Goal: Task Accomplishment & Management: Manage account settings

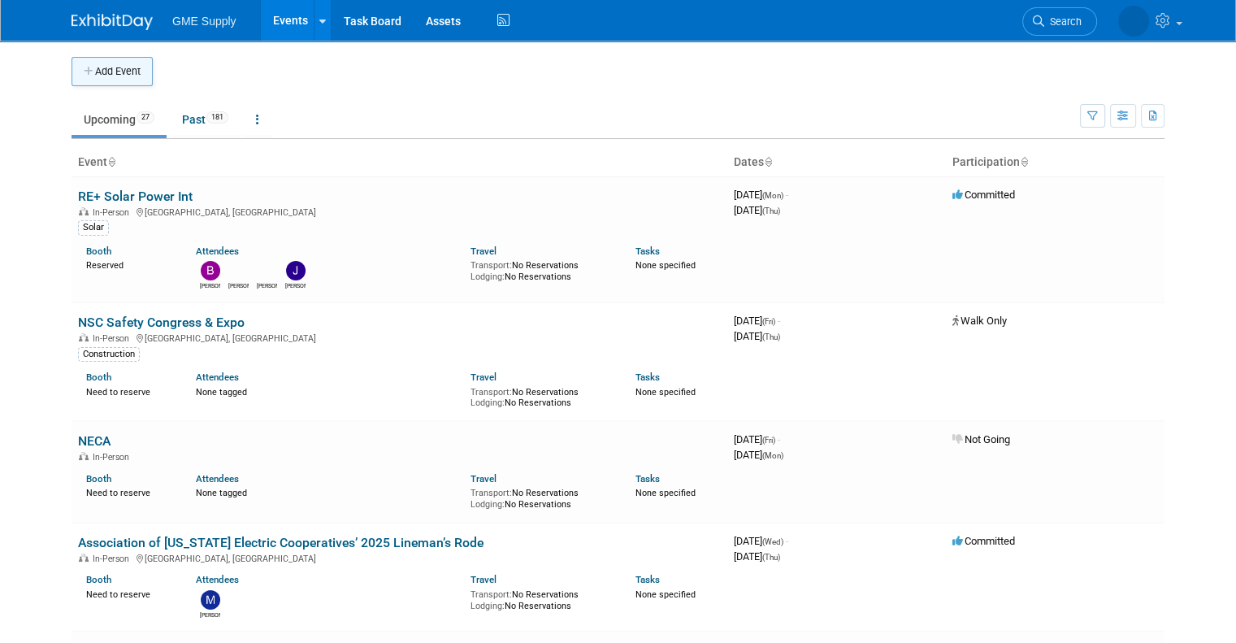
click at [117, 64] on button "Add Event" at bounding box center [112, 71] width 81 height 29
select select "7"
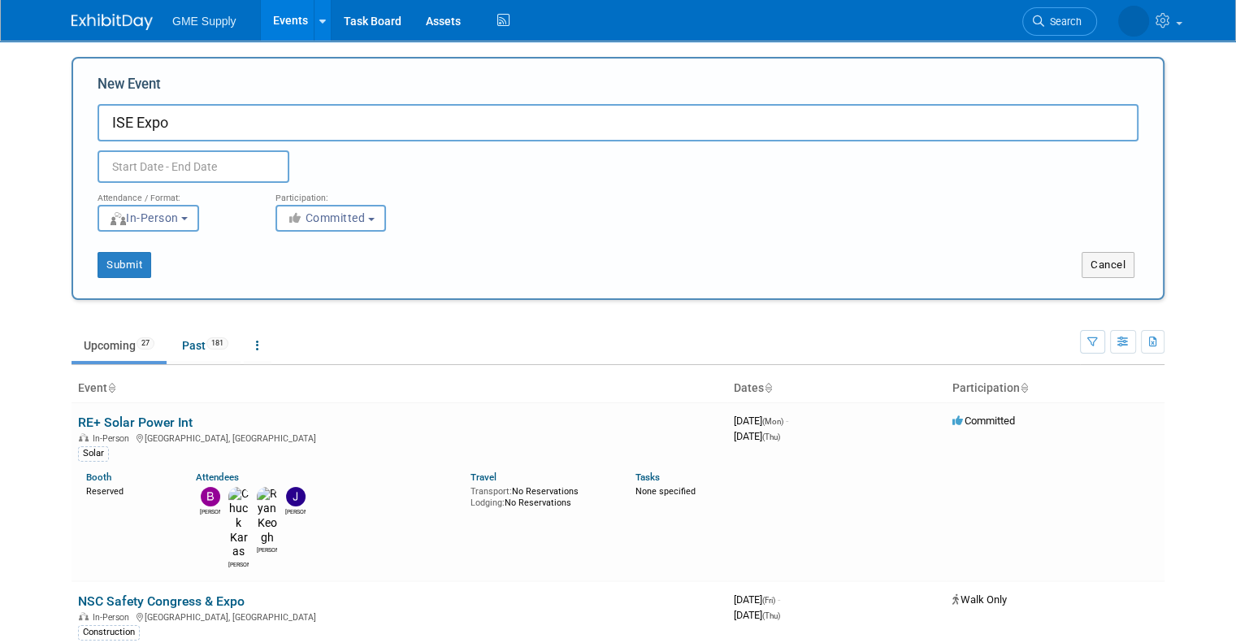
type input "ISE Expo"
click at [186, 162] on input "text" at bounding box center [194, 166] width 192 height 33
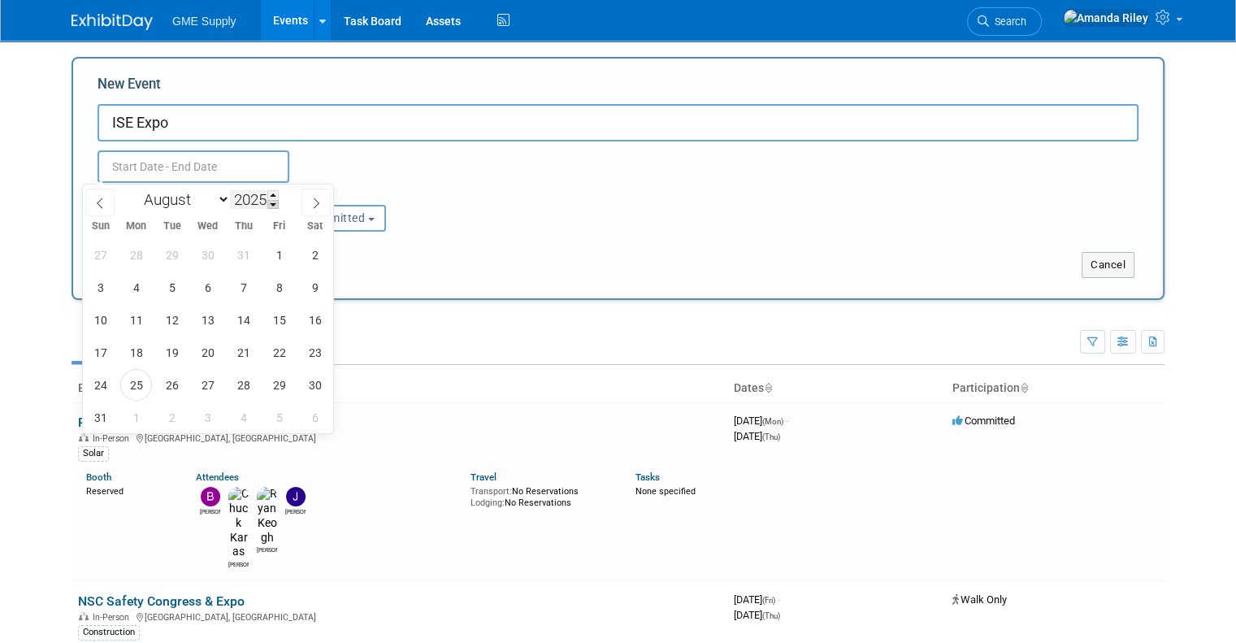
click at [273, 206] on span at bounding box center [272, 205] width 11 height 10
click at [273, 193] on span at bounding box center [272, 195] width 11 height 10
type input "2026"
click at [170, 356] on span "18" at bounding box center [172, 353] width 32 height 32
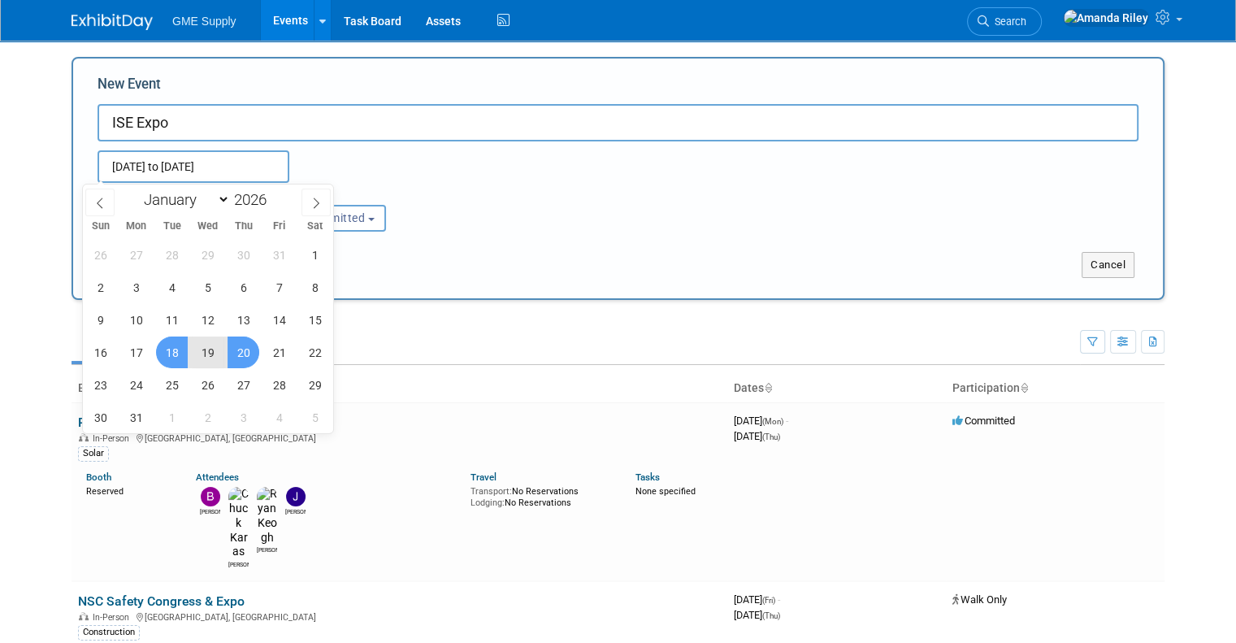
click at [247, 343] on span "20" at bounding box center [244, 353] width 32 height 32
type input "Aug 18, 2026 to Aug 20, 2026"
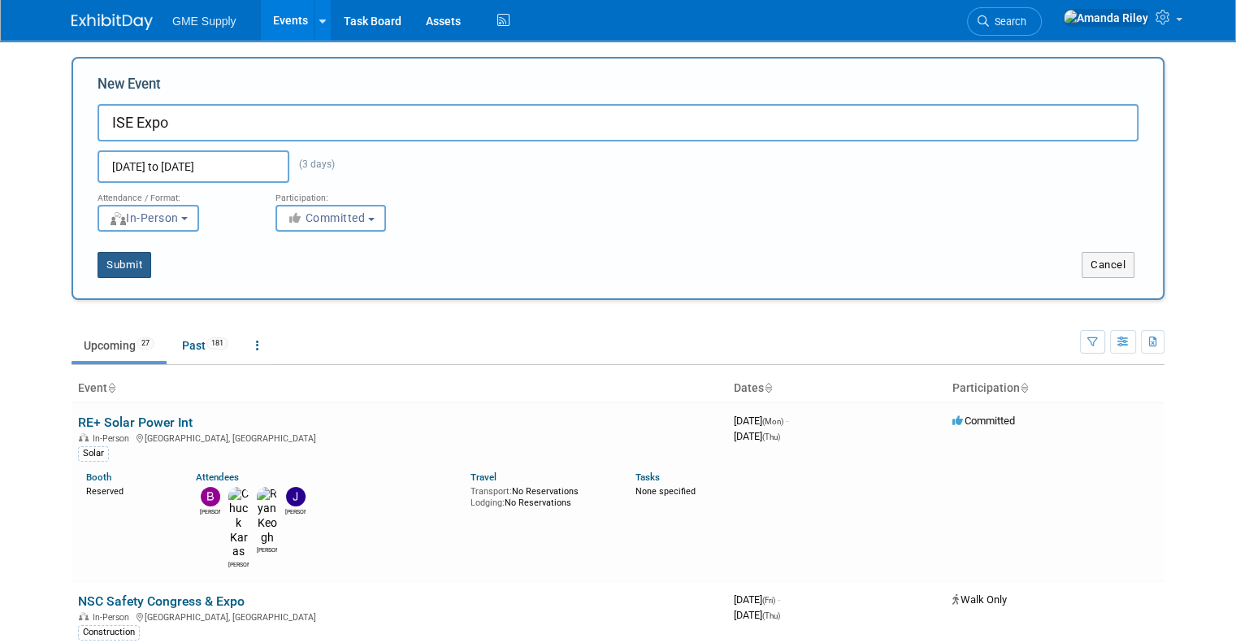
click at [102, 266] on button "Submit" at bounding box center [125, 265] width 54 height 26
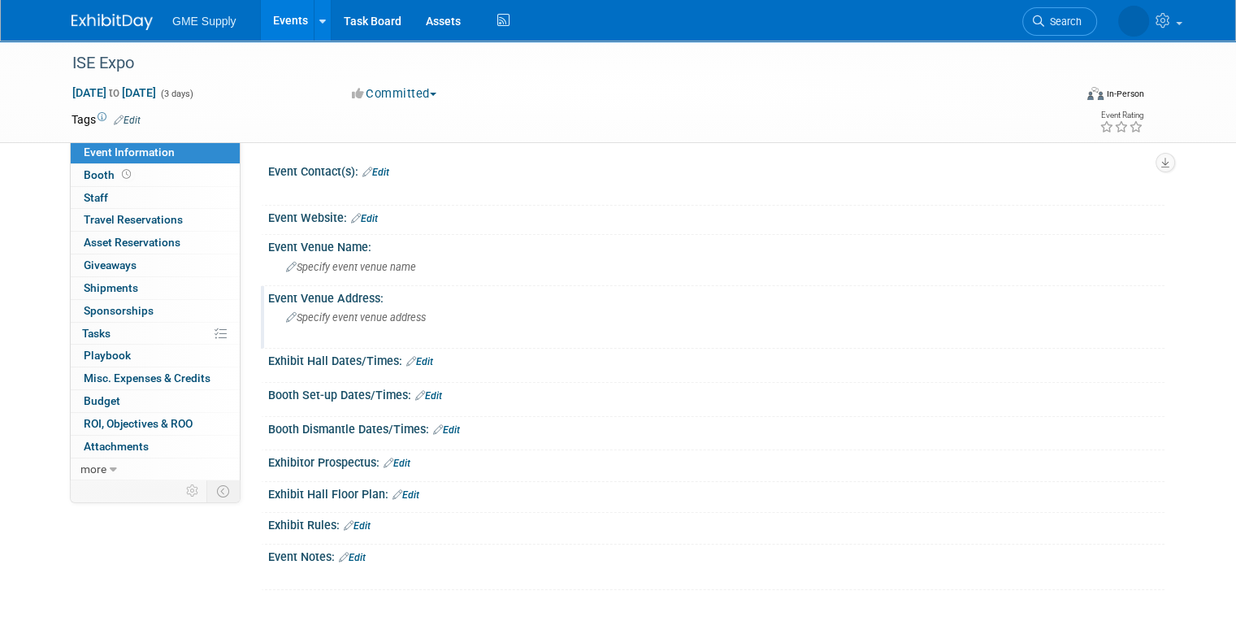
click at [373, 320] on span "Specify event venue address" at bounding box center [356, 317] width 140 height 12
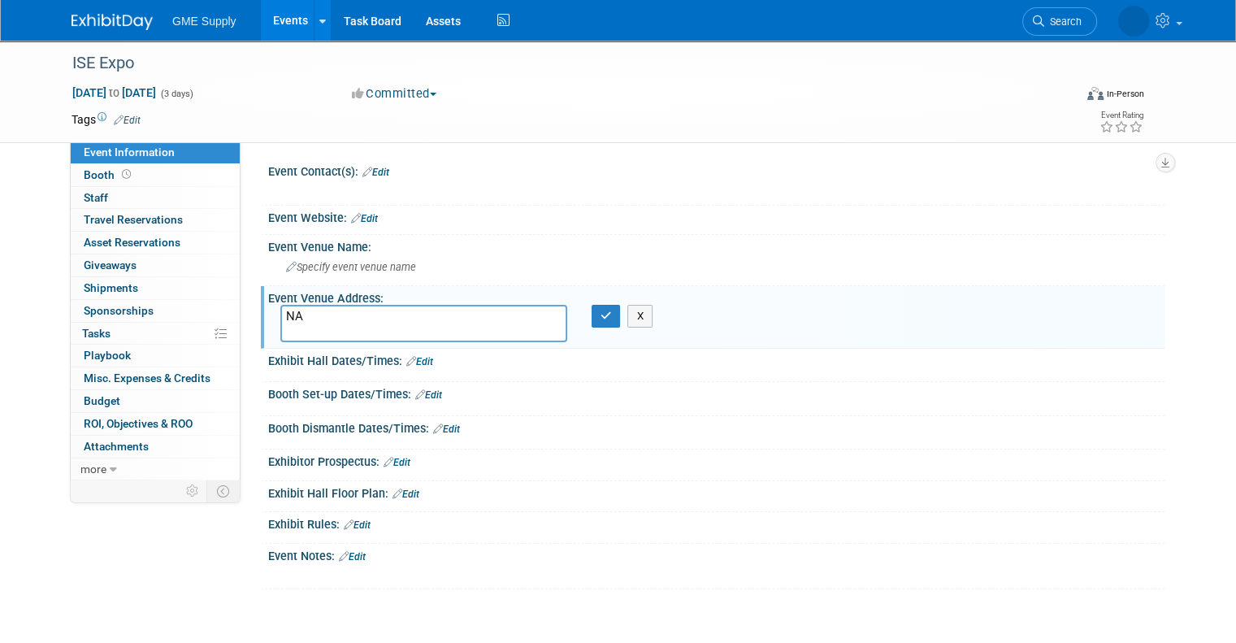
click at [373, 320] on textarea "NA" at bounding box center [423, 323] width 287 height 37
type textarea "[GEOGRAPHIC_DATA], [GEOGRAPHIC_DATA]"
click at [608, 311] on button "button" at bounding box center [606, 316] width 29 height 23
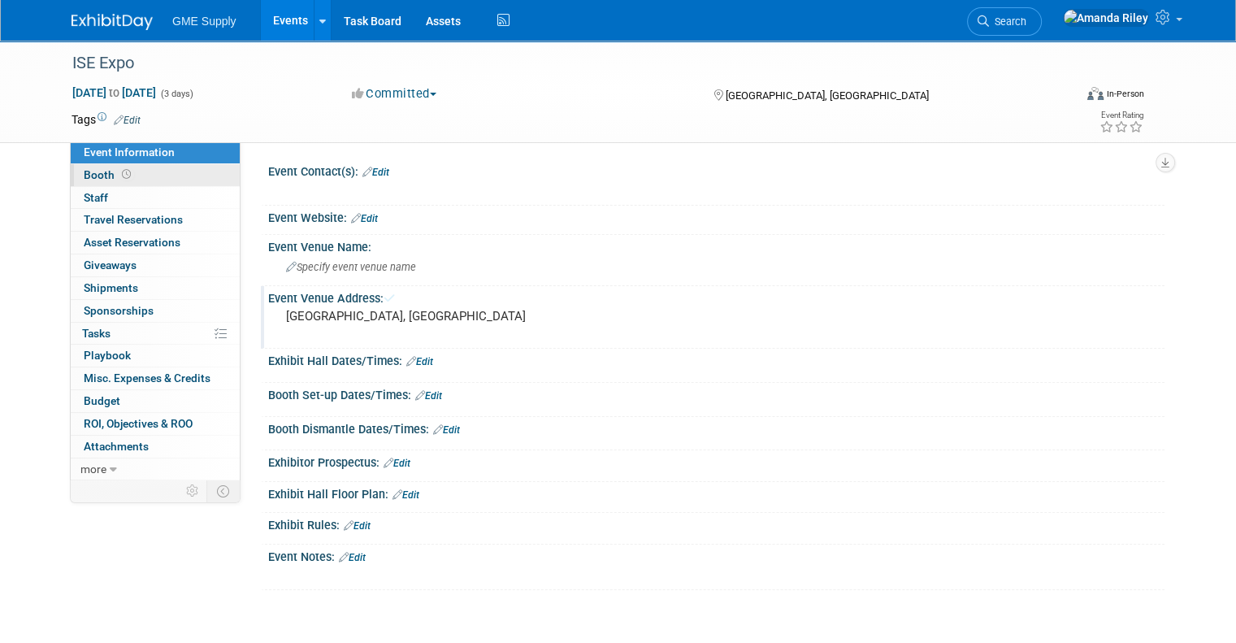
click at [85, 175] on span "Booth" at bounding box center [109, 174] width 50 height 13
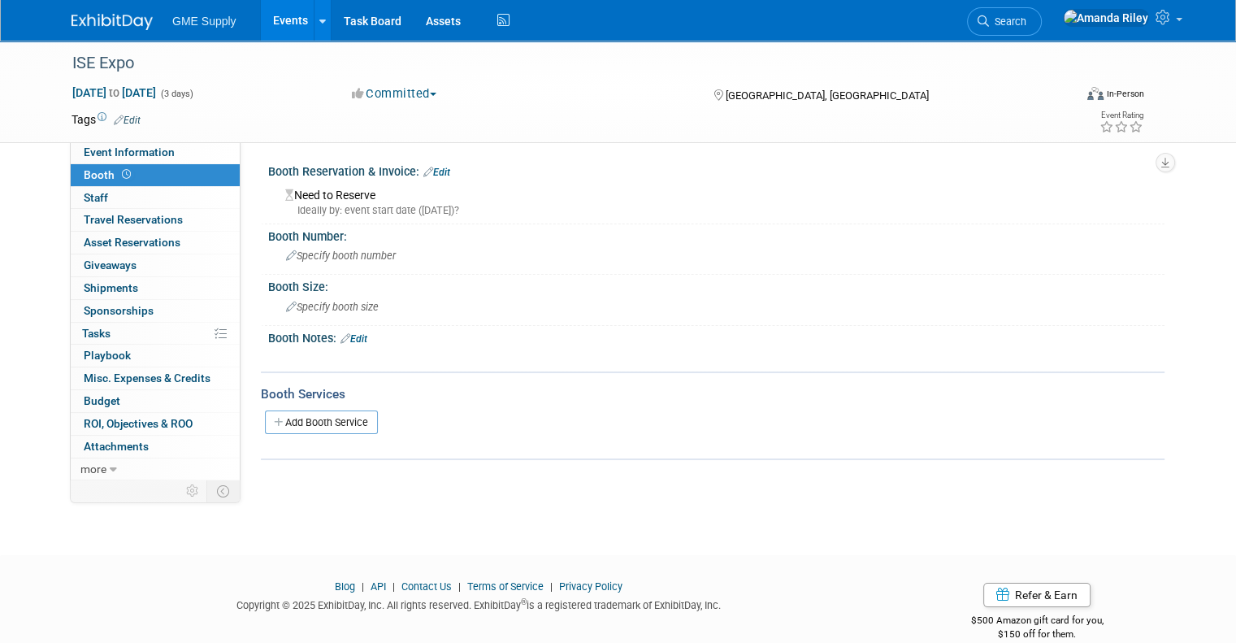
click at [437, 173] on link "Edit" at bounding box center [437, 172] width 27 height 11
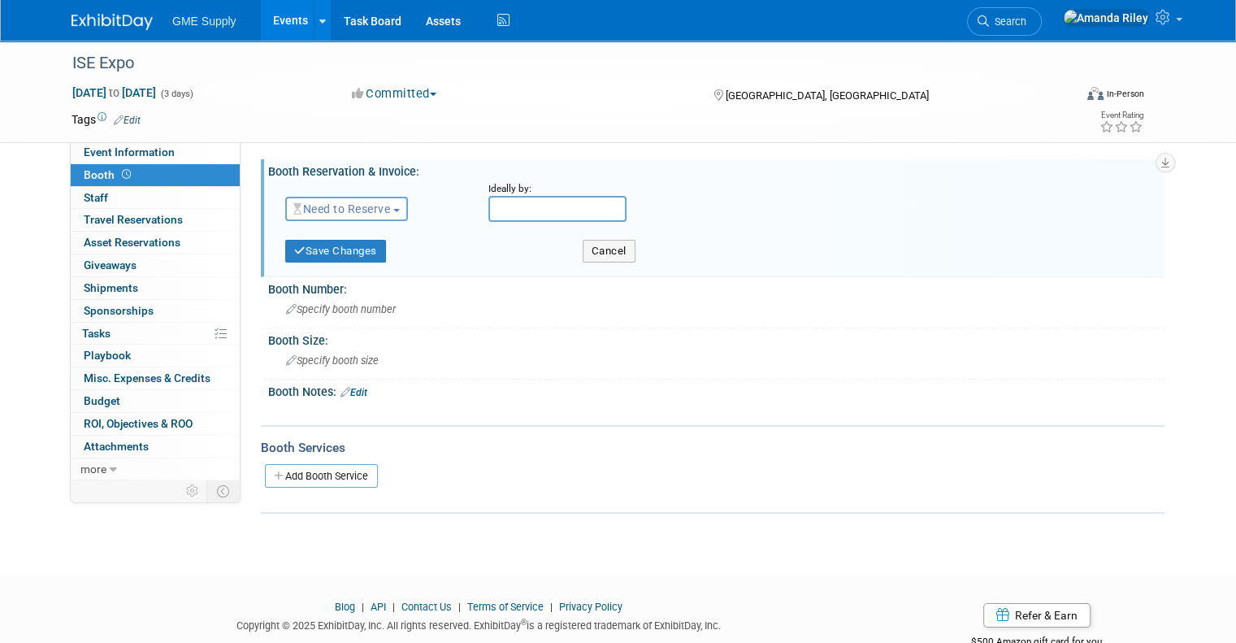
click at [367, 201] on button "Need to Reserve" at bounding box center [346, 209] width 123 height 24
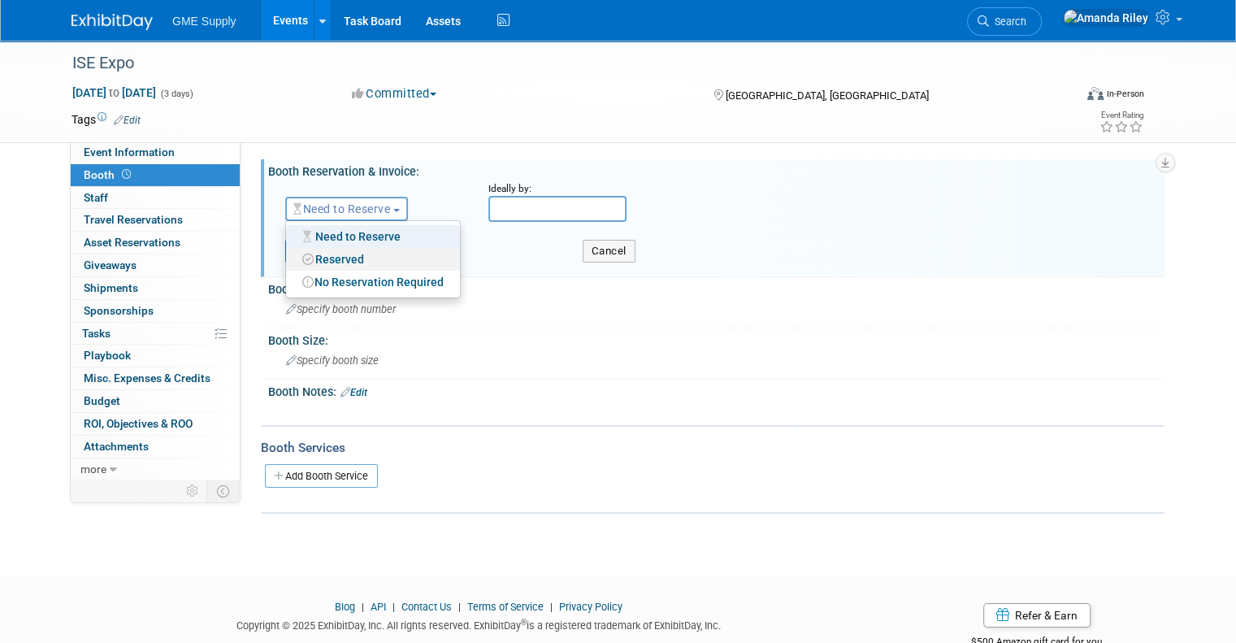
click at [363, 254] on link "Reserved" at bounding box center [373, 259] width 174 height 23
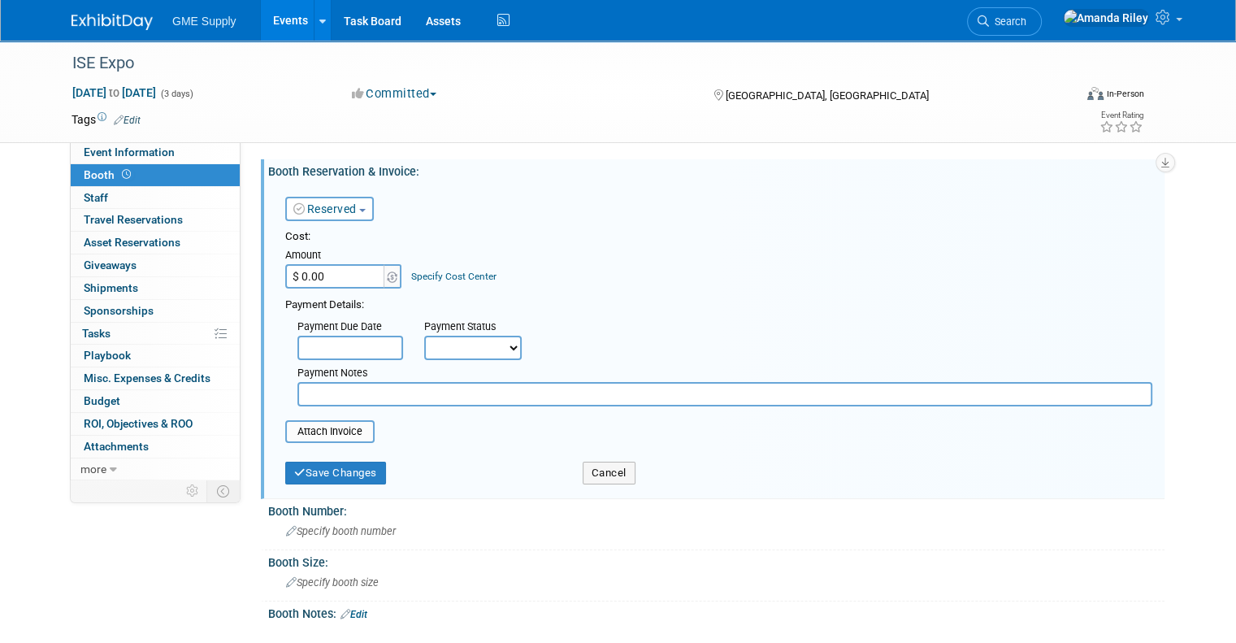
click at [357, 340] on input "text" at bounding box center [351, 348] width 106 height 24
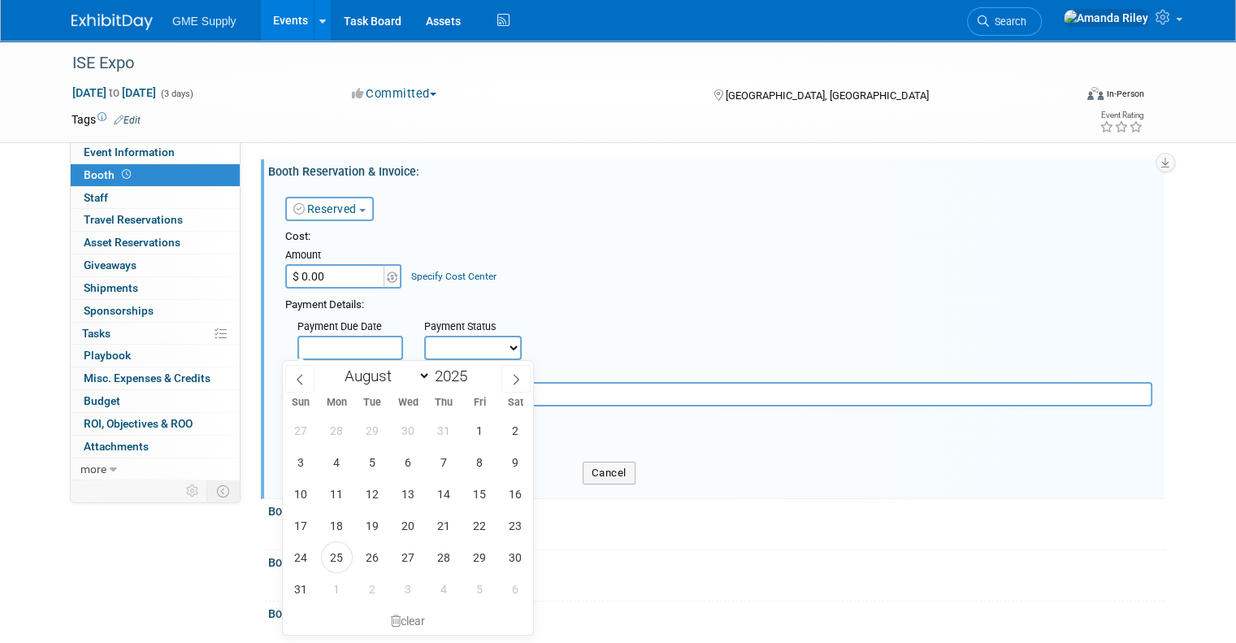
click at [424, 341] on select "Not Paid Yet Partially Paid Paid in Full" at bounding box center [473, 348] width 98 height 24
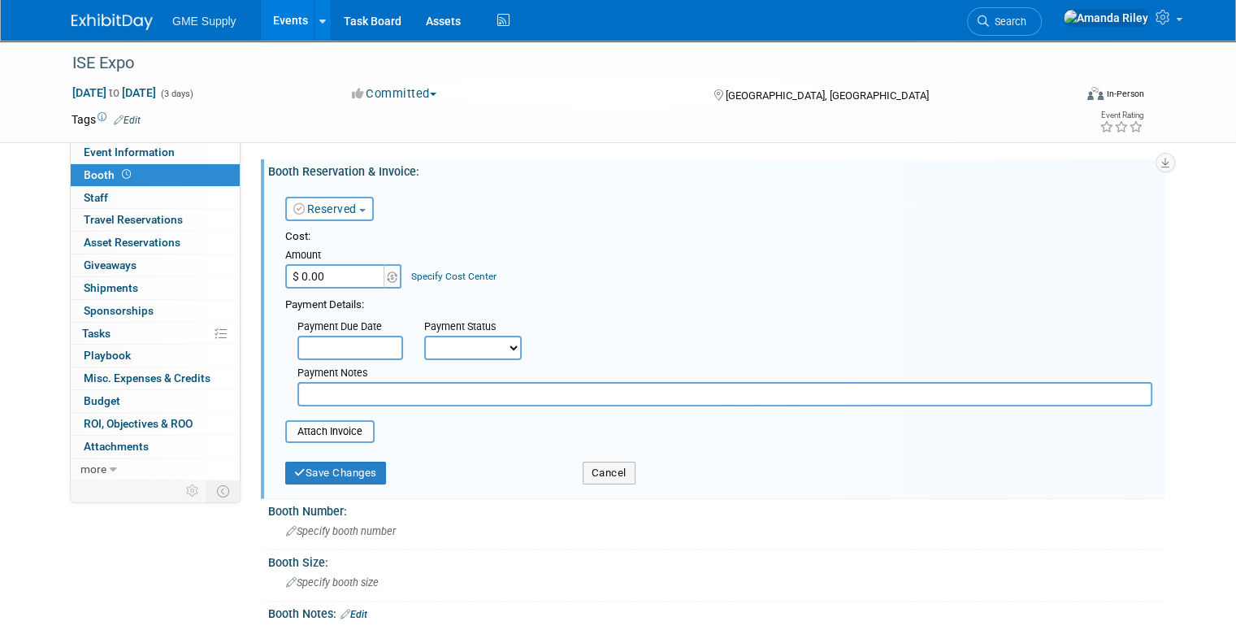
select select "2"
click at [424, 336] on select "Not Paid Yet Partially Paid Paid in Full" at bounding box center [473, 348] width 98 height 24
click at [311, 525] on span "Specify booth number" at bounding box center [341, 531] width 110 height 12
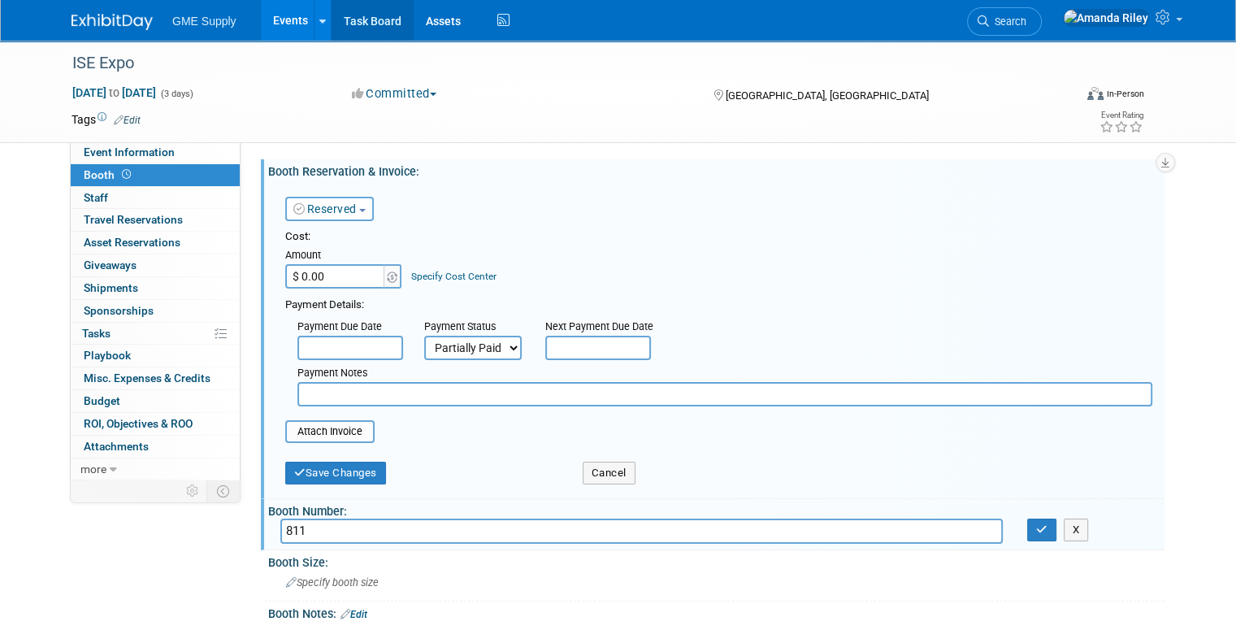
type input "811"
click at [313, 275] on input "$ 0.00" at bounding box center [336, 276] width 102 height 24
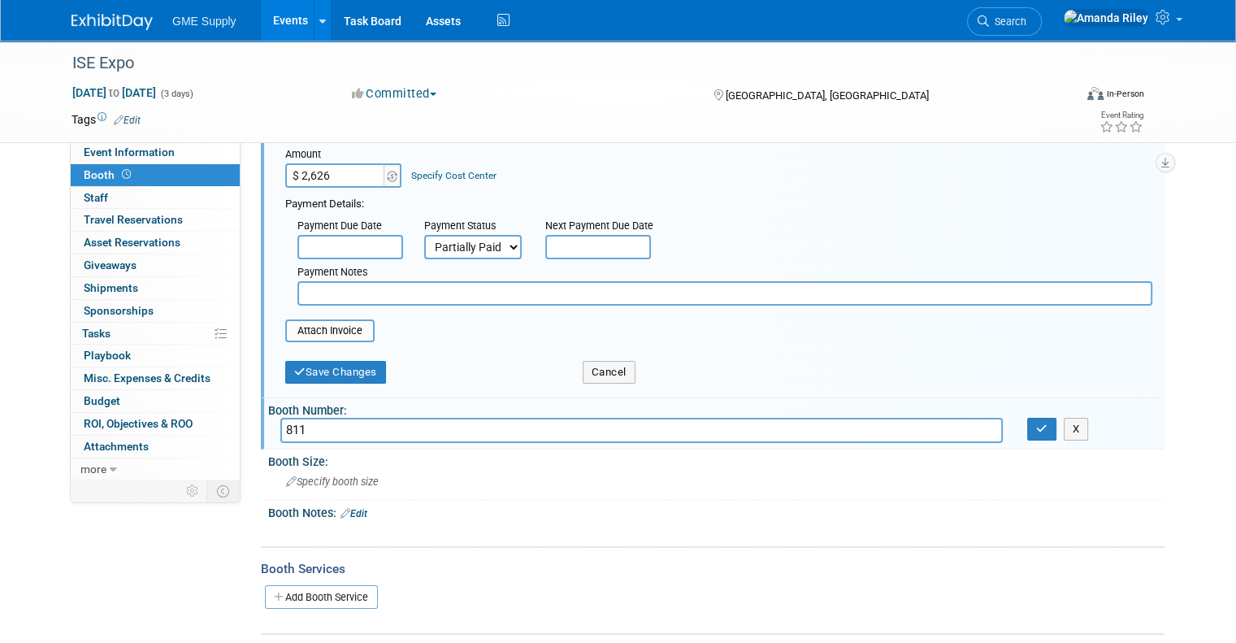
scroll to position [107, 0]
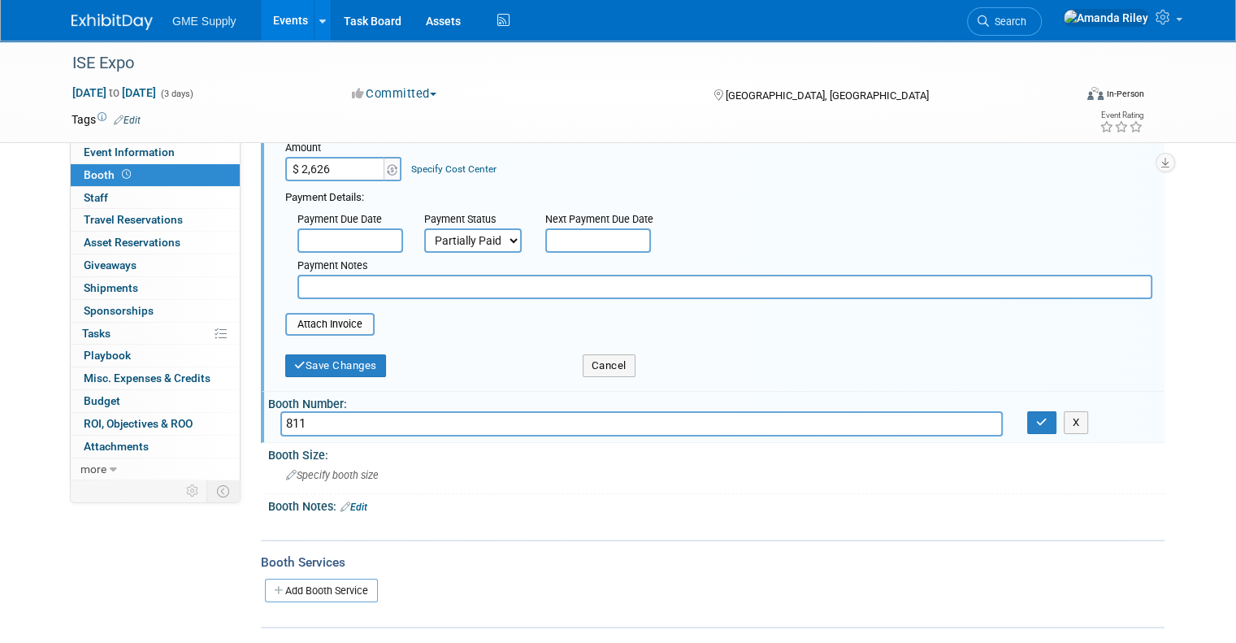
type input "$ 2,626.00"
click at [590, 228] on input "text" at bounding box center [598, 240] width 106 height 24
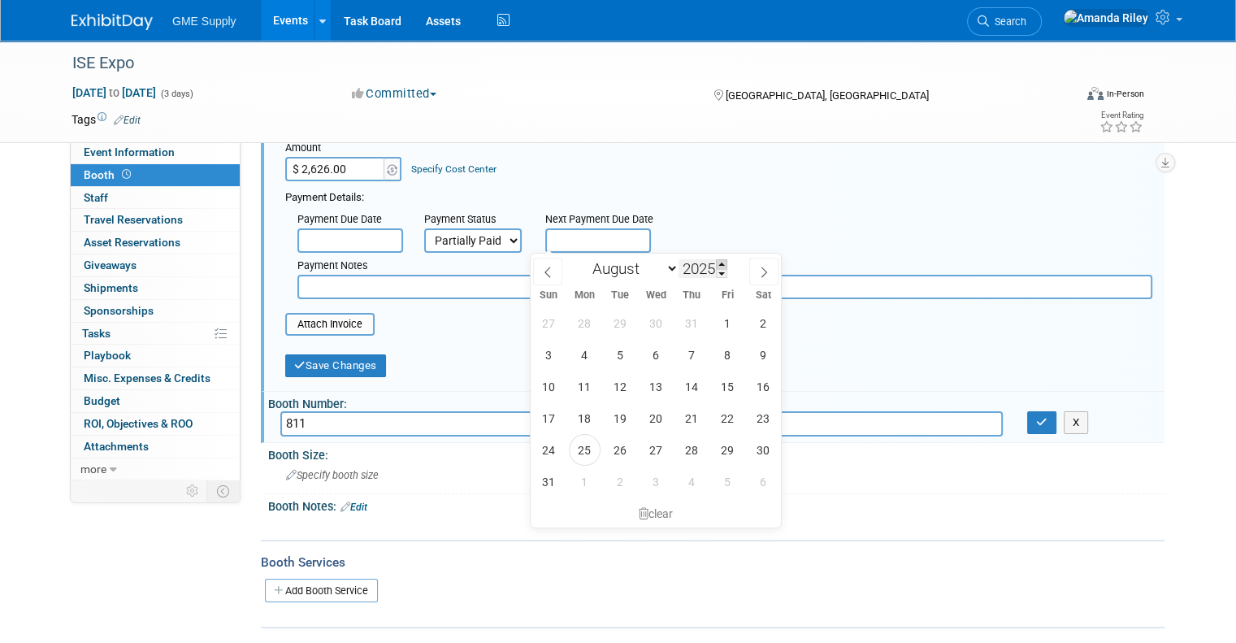
click at [726, 259] on span at bounding box center [721, 264] width 11 height 10
type input "2026"
click at [652, 266] on select "January February March April May June July August September October November De…" at bounding box center [631, 268] width 93 height 20
select select "4"
click at [585, 258] on select "January February March April May June July August September October November De…" at bounding box center [631, 268] width 93 height 20
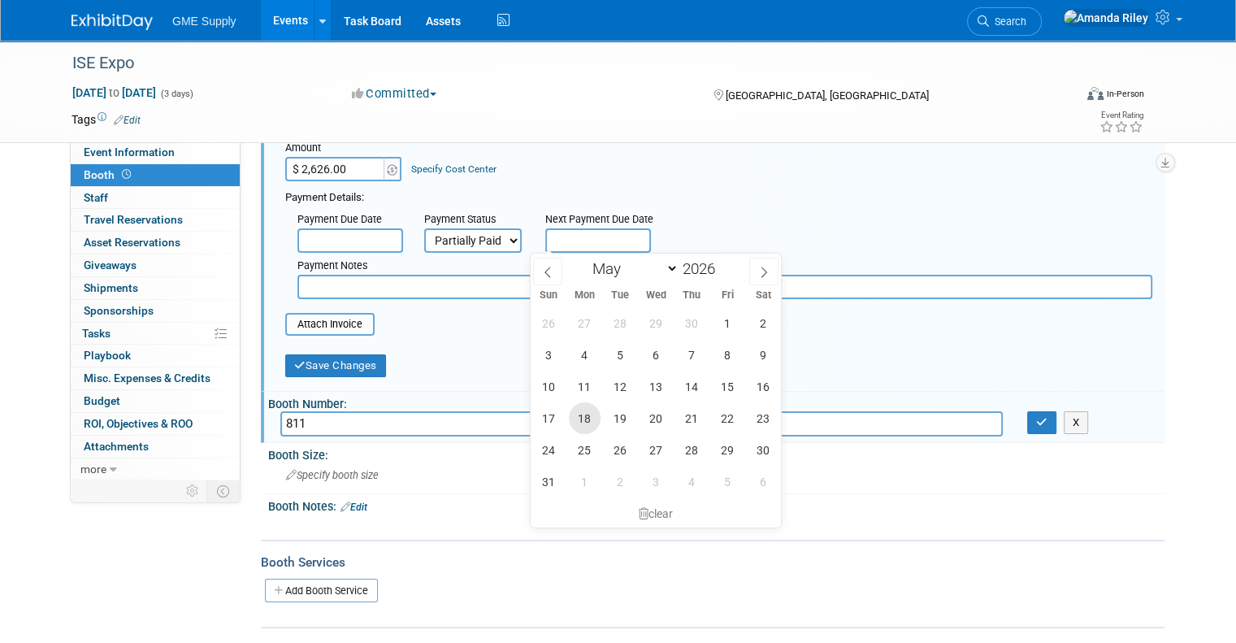
click at [584, 410] on span "18" at bounding box center [585, 418] width 32 height 32
type input "May 18, 2026"
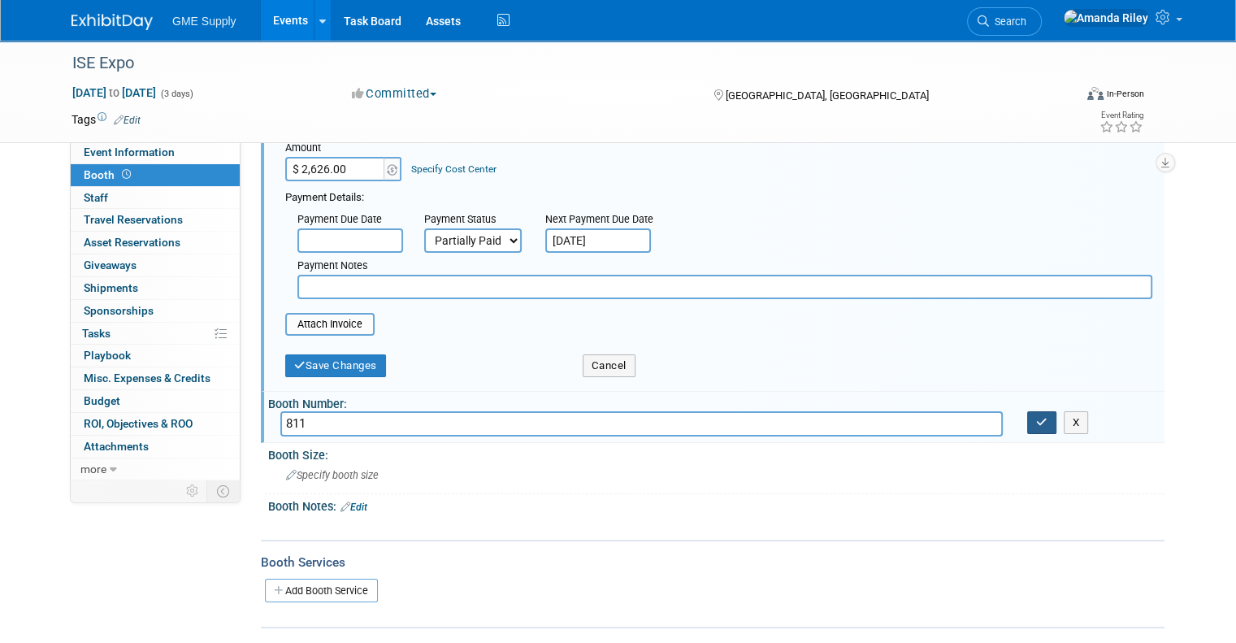
click at [1045, 424] on button "button" at bounding box center [1041, 422] width 29 height 23
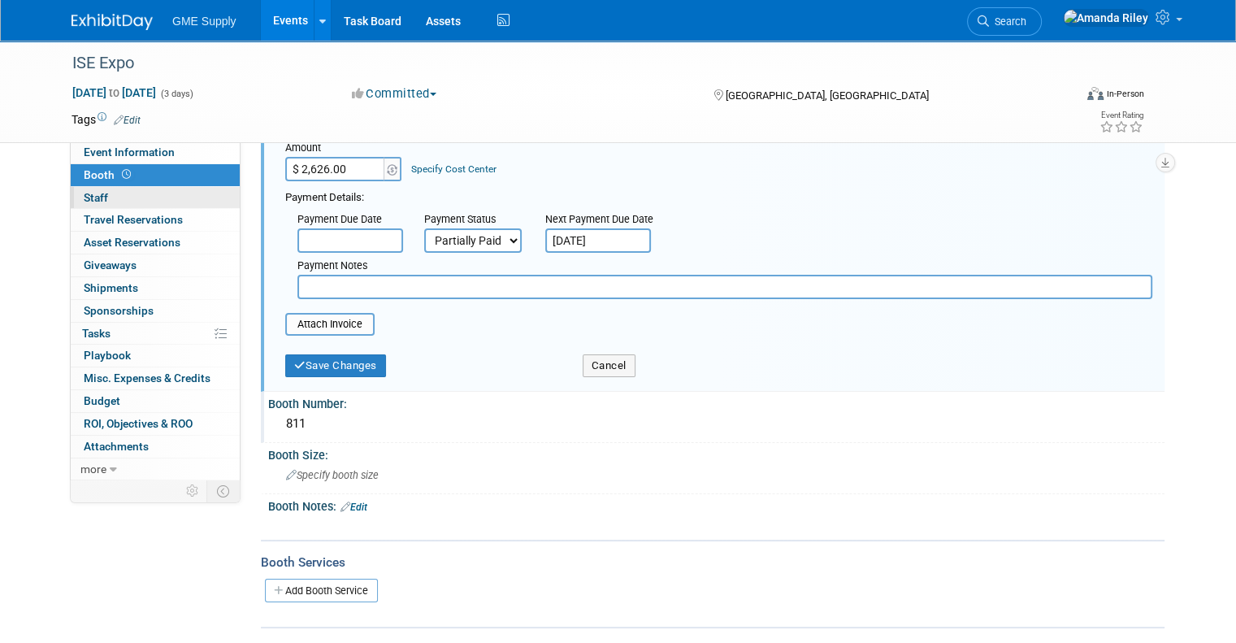
scroll to position [0, 0]
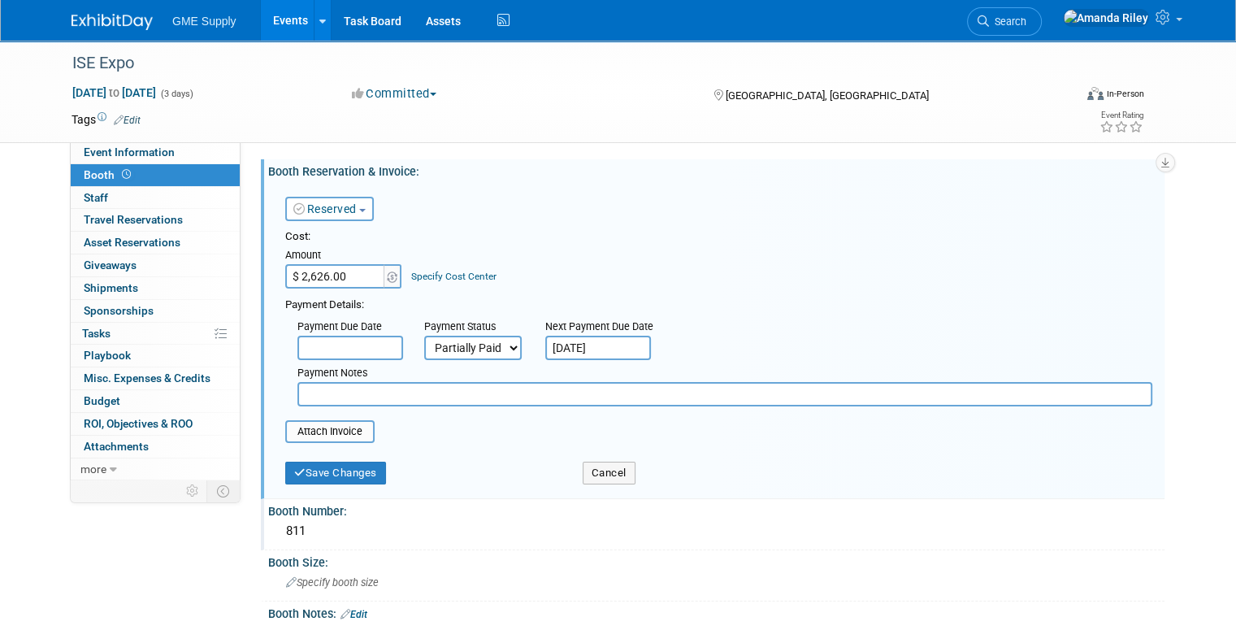
click at [193, 19] on span "GME Supply" at bounding box center [204, 21] width 64 height 13
click at [269, 17] on link "Events" at bounding box center [290, 20] width 59 height 41
